Goal: Task Accomplishment & Management: Complete application form

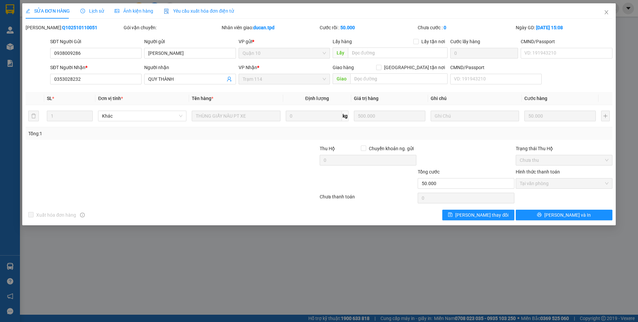
click at [11, 262] on div "SỬA ĐƠN HÀNG Lịch sử Ảnh kiện hàng Yêu cầu xuất hóa đơn điện tử Total Paid Fee …" at bounding box center [319, 161] width 638 height 322
click at [77, 245] on div "SỬA ĐƠN HÀNG Lịch sử Ảnh kiện hàng Yêu cầu xuất hóa đơn điện tử Total Paid Fee …" at bounding box center [319, 161] width 638 height 322
click at [603, 12] on span "Close" at bounding box center [606, 12] width 19 height 19
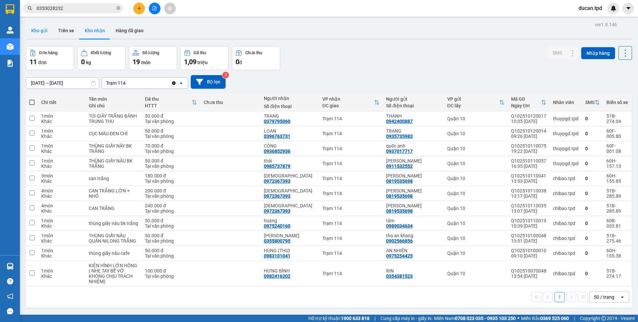
click at [41, 34] on button "Kho gửi" at bounding box center [39, 31] width 27 height 16
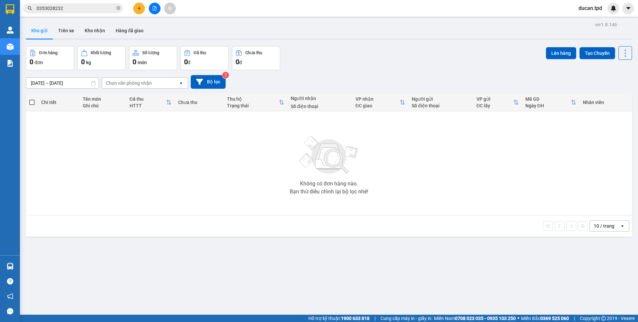
click at [121, 9] on span "0353028232" at bounding box center [73, 8] width 100 height 10
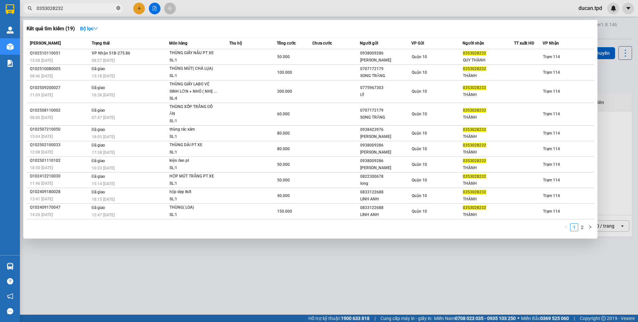
click at [120, 9] on icon "close-circle" at bounding box center [118, 8] width 4 height 4
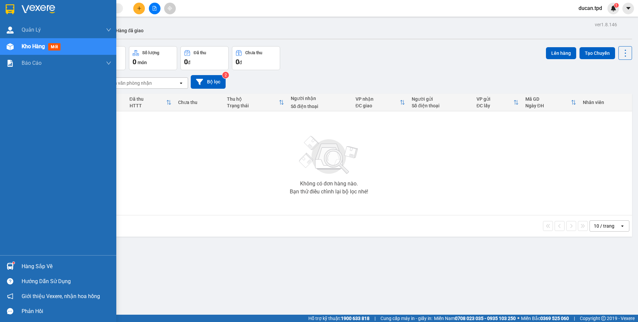
click at [9, 265] on img at bounding box center [10, 266] width 7 height 7
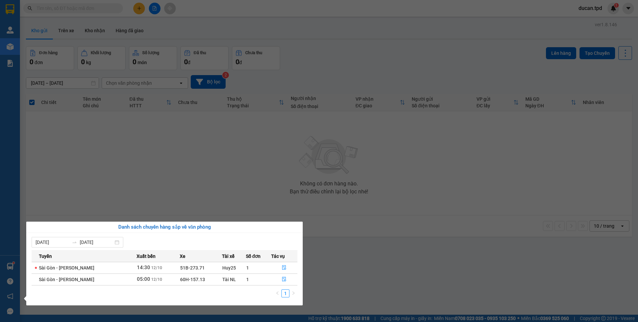
click at [187, 196] on section "Kết quả tìm kiếm ( 19 ) Bộ lọc Mã ĐH Trạng thái Món hàng Thu hộ Tổng cước Chưa …" at bounding box center [319, 161] width 638 height 322
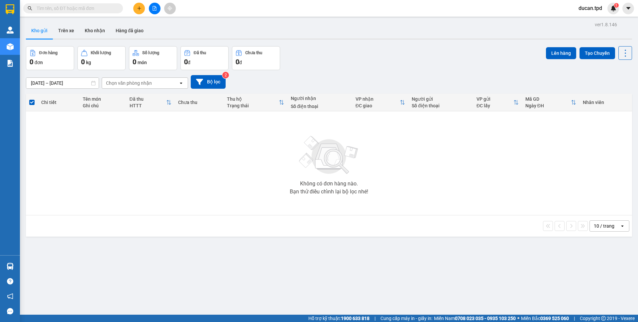
click at [86, 9] on input "text" at bounding box center [76, 8] width 78 height 7
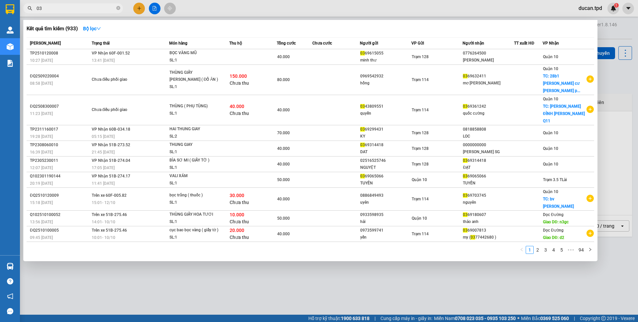
type input "0"
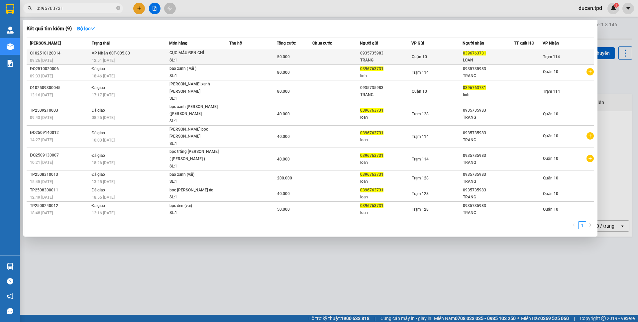
type input "0396763731"
click at [438, 58] on div "Quận 10" at bounding box center [437, 56] width 51 height 7
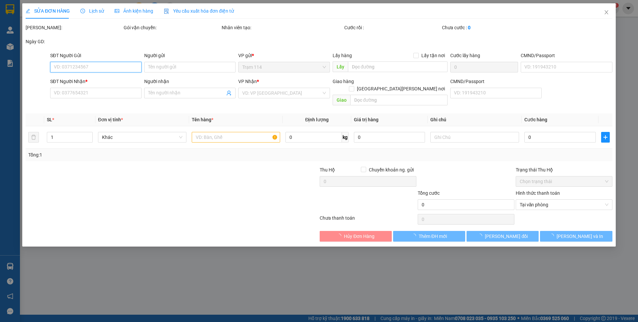
type input "0935735983"
type input "TRANG"
type input "079182007399"
type input "0396763731"
type input "LOAN"
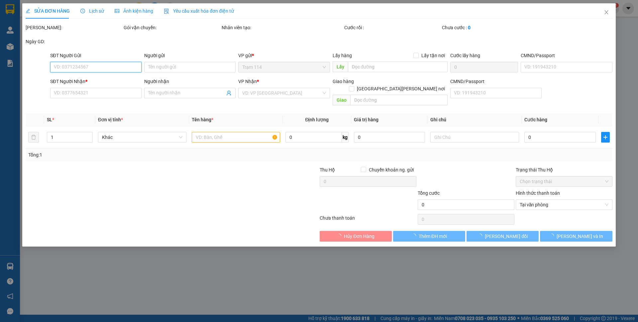
type input "50.000"
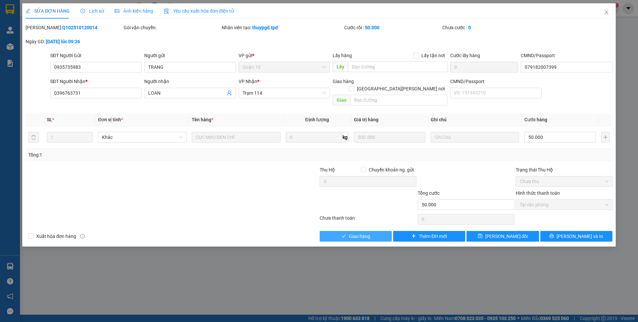
click at [361, 233] on span "Giao hàng" at bounding box center [359, 236] width 21 height 7
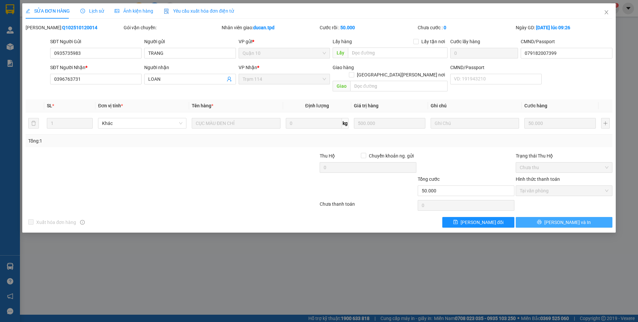
click at [566, 219] on span "[PERSON_NAME] và In" at bounding box center [567, 222] width 47 height 7
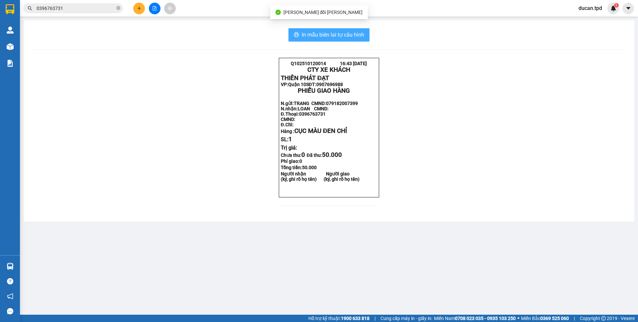
click at [334, 39] on span "In mẫu biên lai tự cấu hình" at bounding box center [333, 35] width 62 height 8
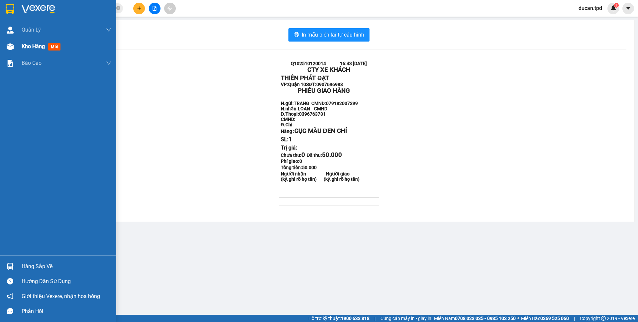
click at [25, 49] on span "Kho hàng" at bounding box center [33, 46] width 23 height 6
